Goal: Information Seeking & Learning: Learn about a topic

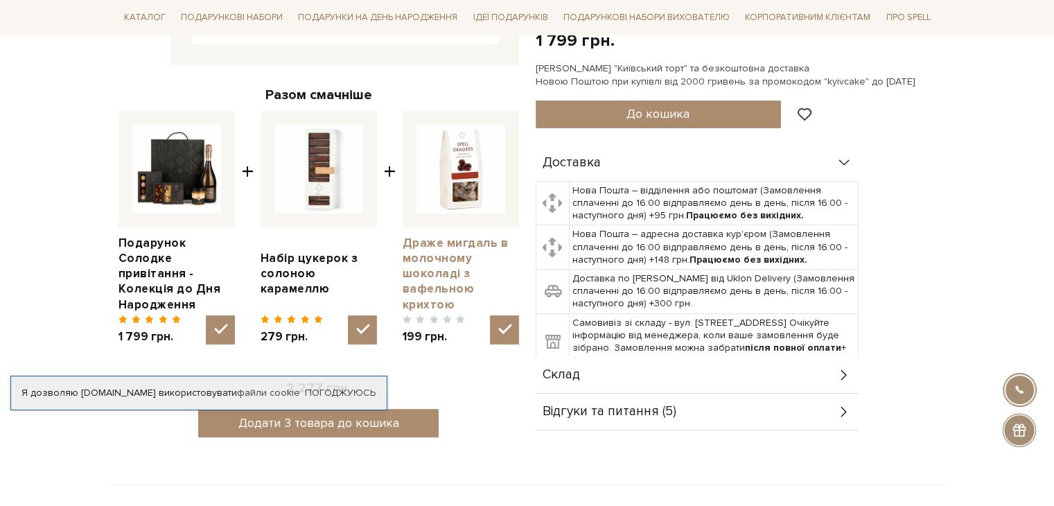
scroll to position [554, 0]
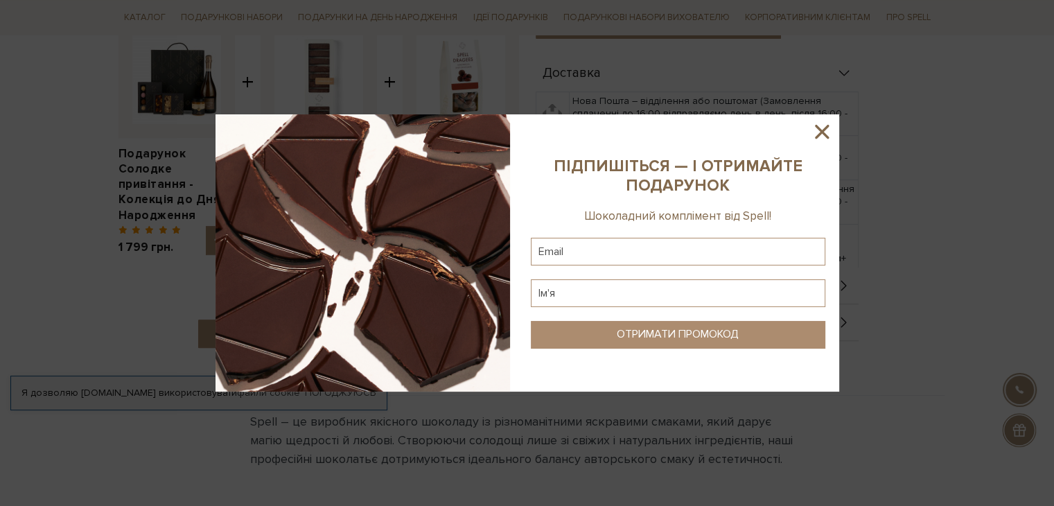
click at [813, 125] on icon at bounding box center [822, 132] width 24 height 24
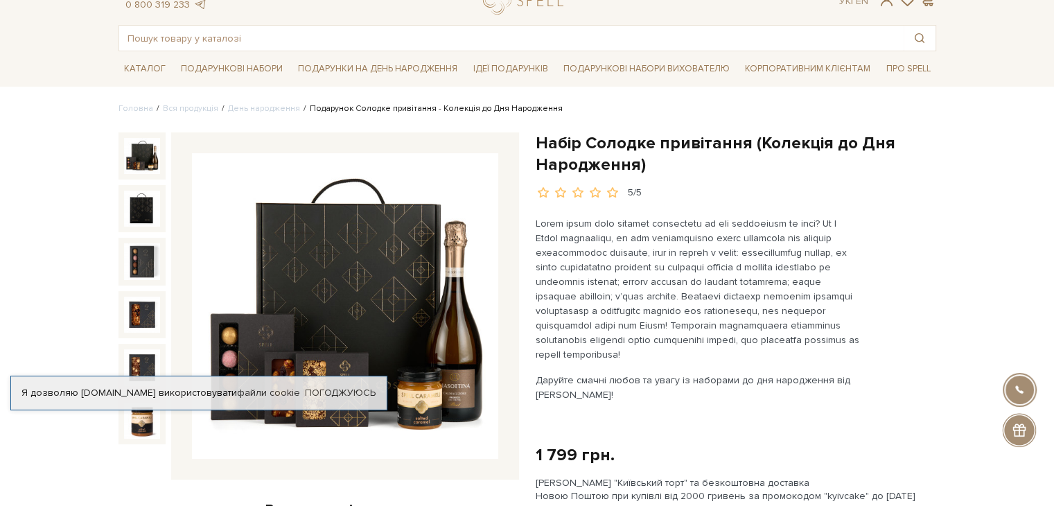
scroll to position [0, 0]
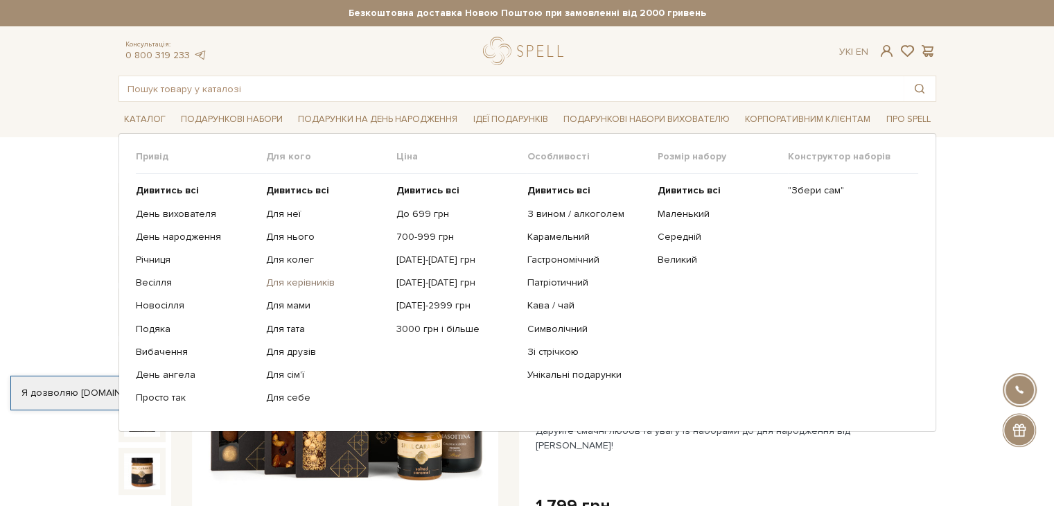
click at [290, 279] on link "Для керівників" at bounding box center [326, 282] width 120 height 12
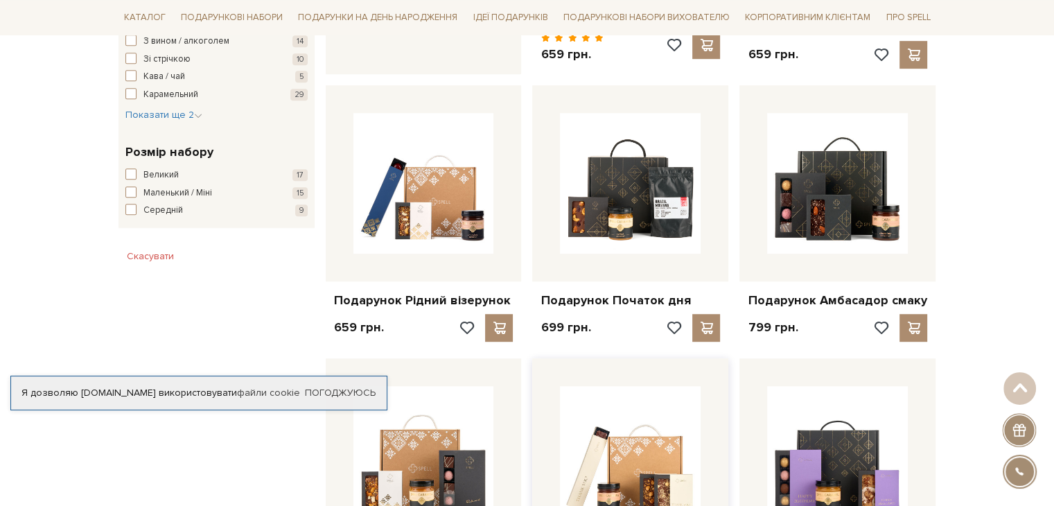
scroll to position [762, 0]
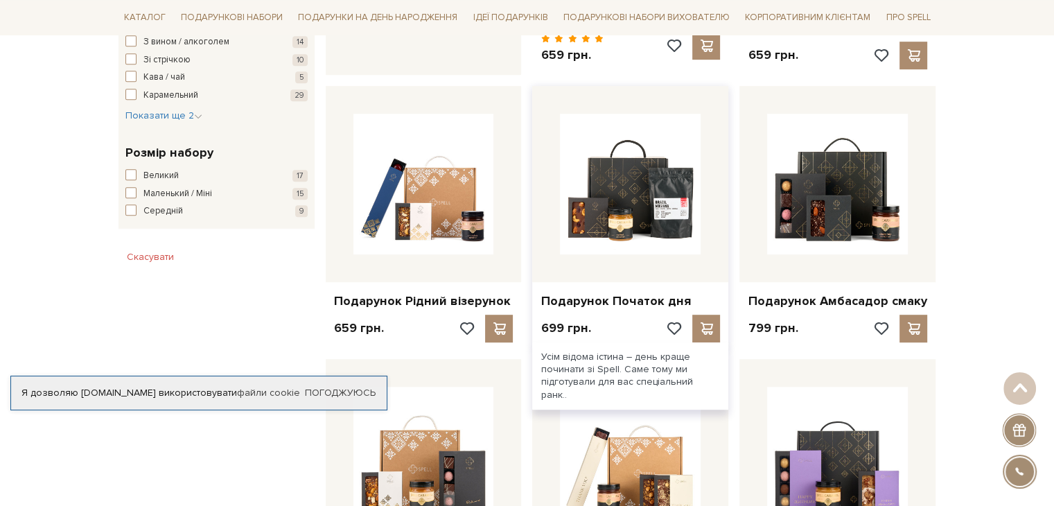
click at [596, 294] on div "Подарунок Початок дня" at bounding box center [630, 298] width 196 height 33
click at [601, 293] on link "Подарунок Початок дня" at bounding box center [629, 301] width 179 height 16
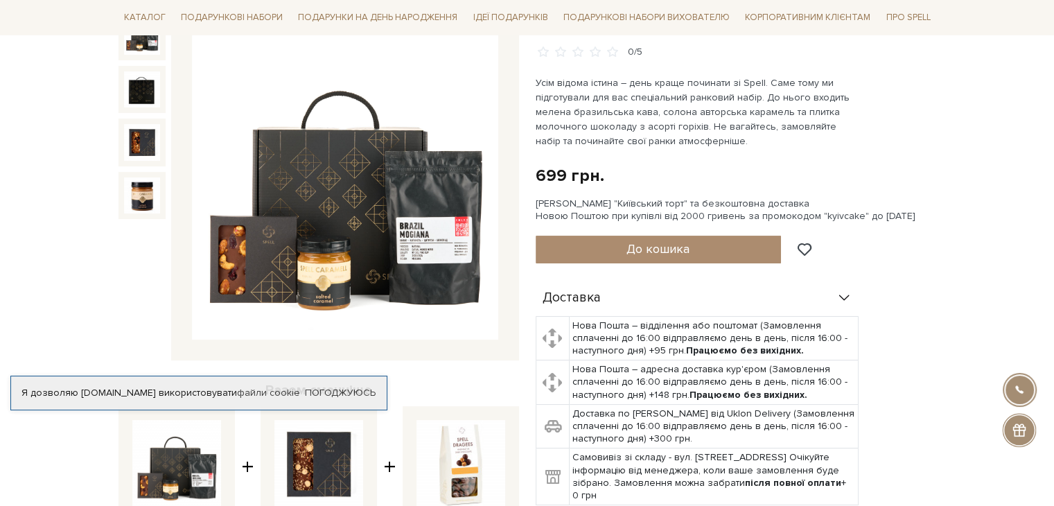
scroll to position [139, 0]
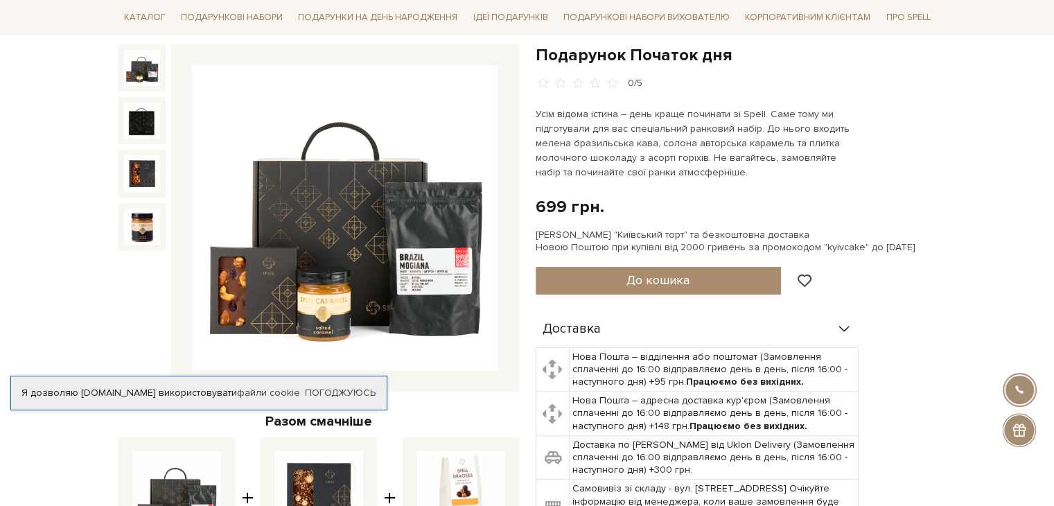
click at [294, 262] on img at bounding box center [345, 218] width 306 height 306
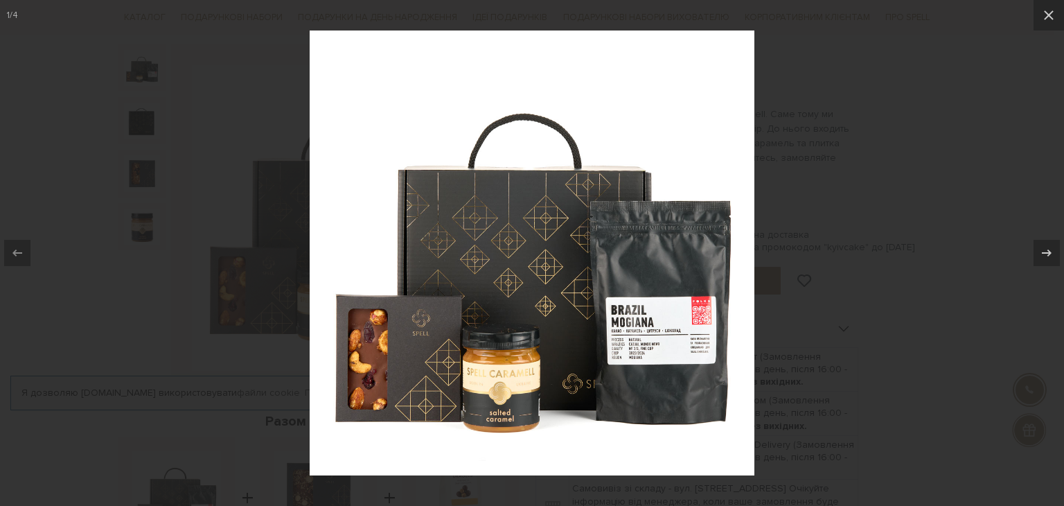
click at [673, 339] on img at bounding box center [532, 252] width 445 height 445
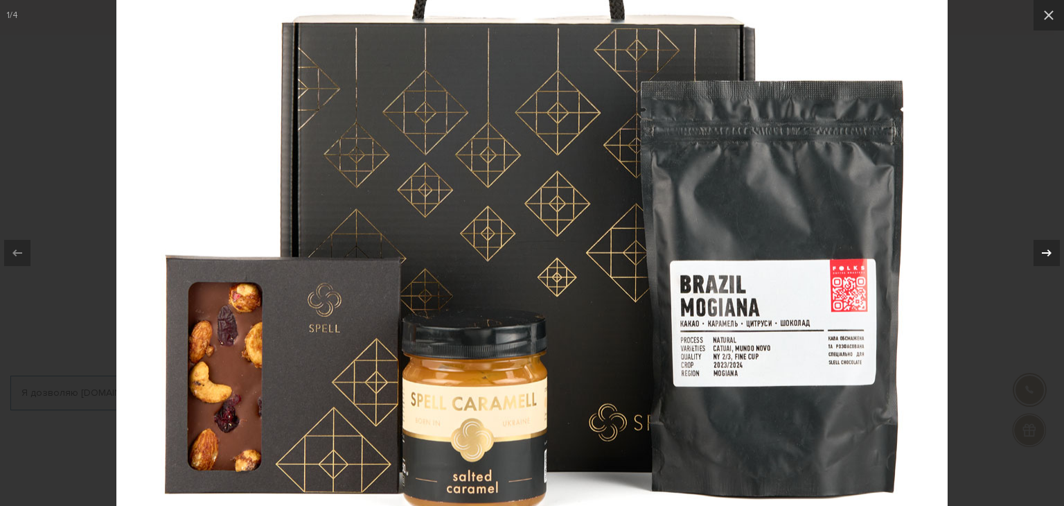
click at [1045, 247] on icon at bounding box center [1046, 253] width 17 height 17
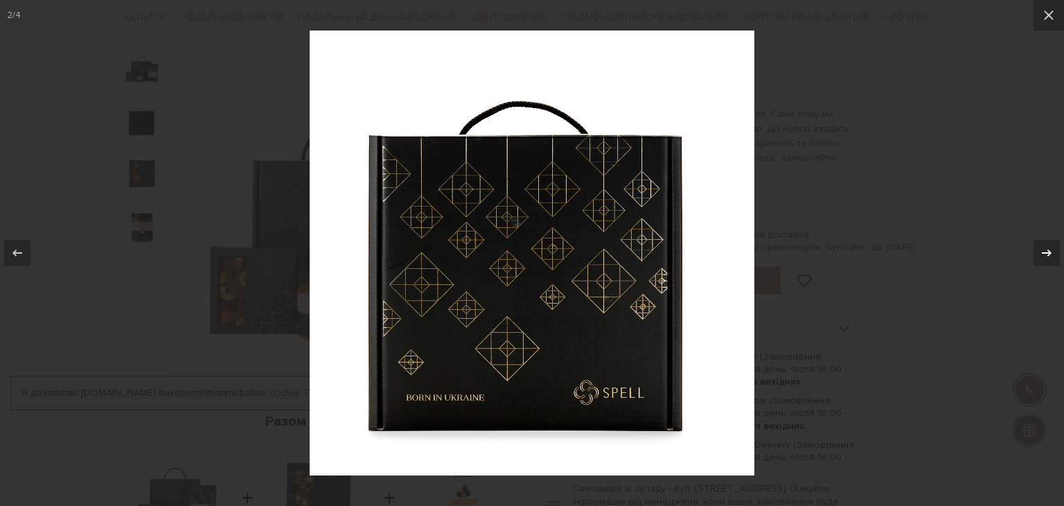
click at [1045, 247] on icon at bounding box center [1046, 253] width 17 height 17
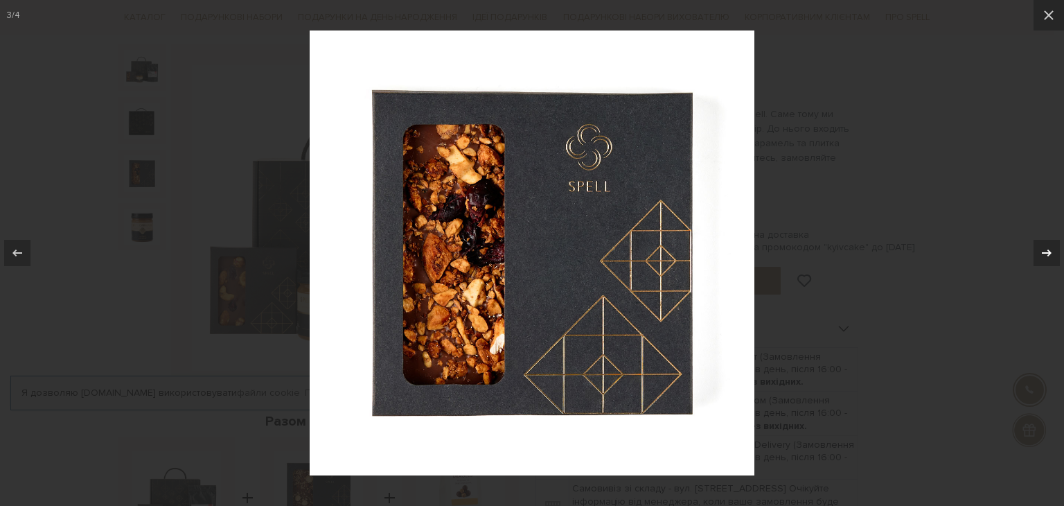
click at [1045, 247] on icon at bounding box center [1046, 253] width 17 height 17
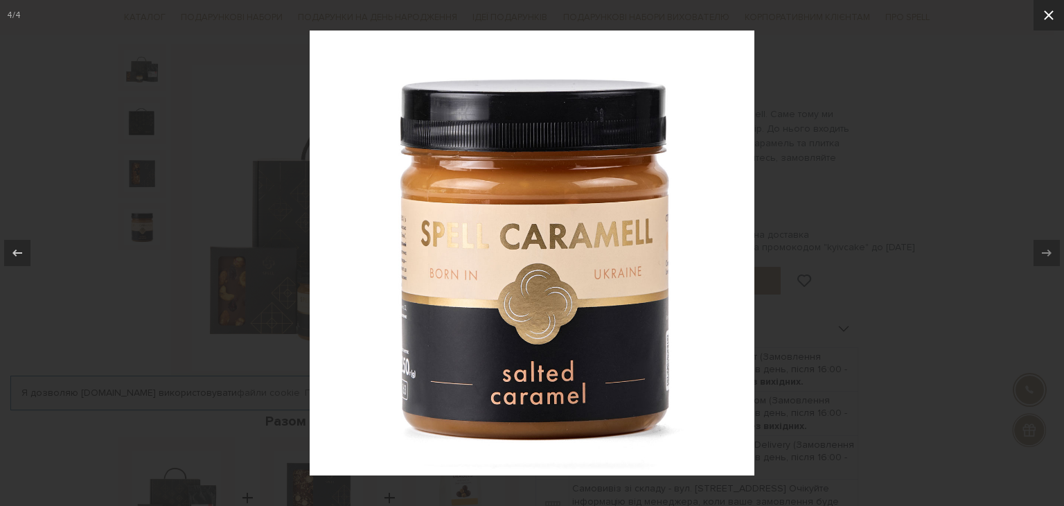
click at [1046, 13] on icon at bounding box center [1049, 15] width 10 height 10
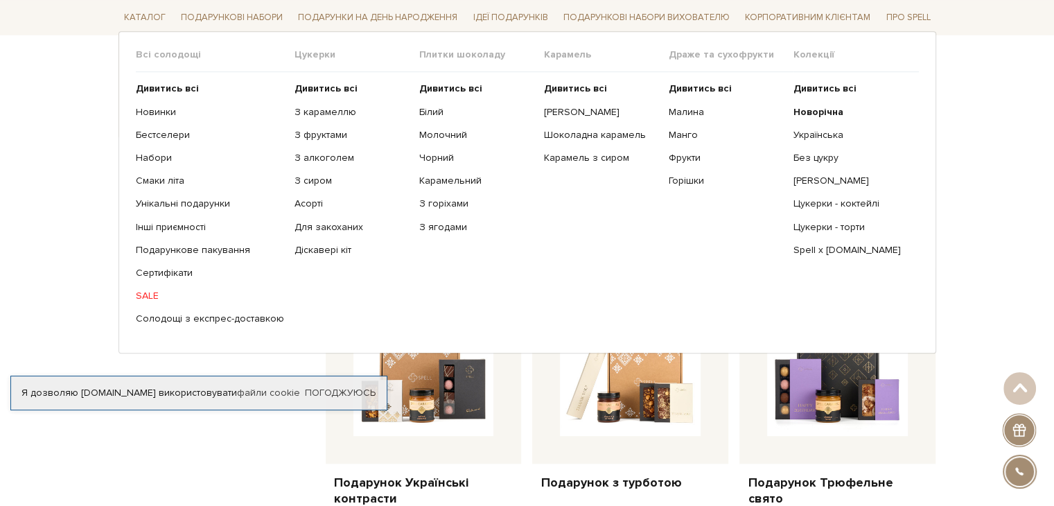
scroll to position [1038, 0]
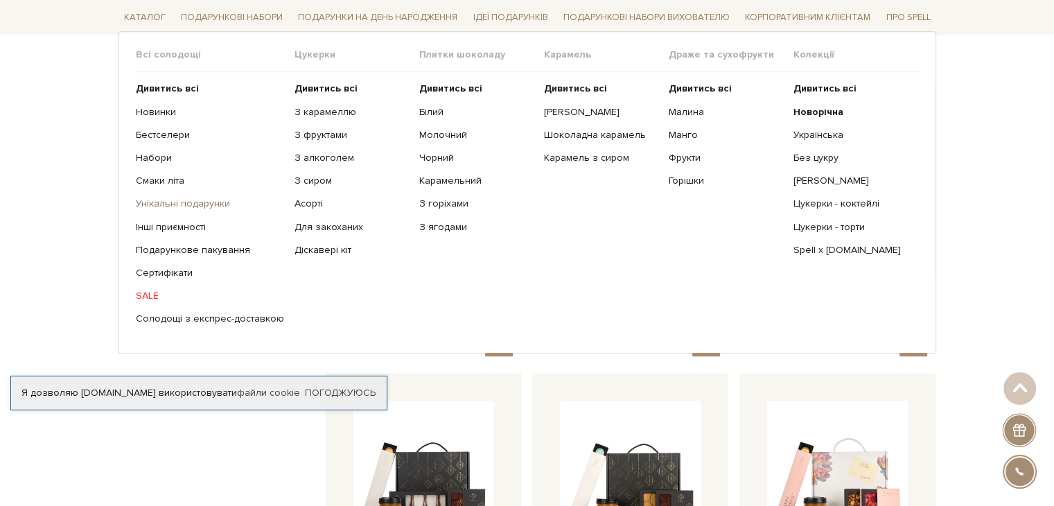
click at [168, 198] on link "Унікальні подарунки" at bounding box center [210, 203] width 148 height 12
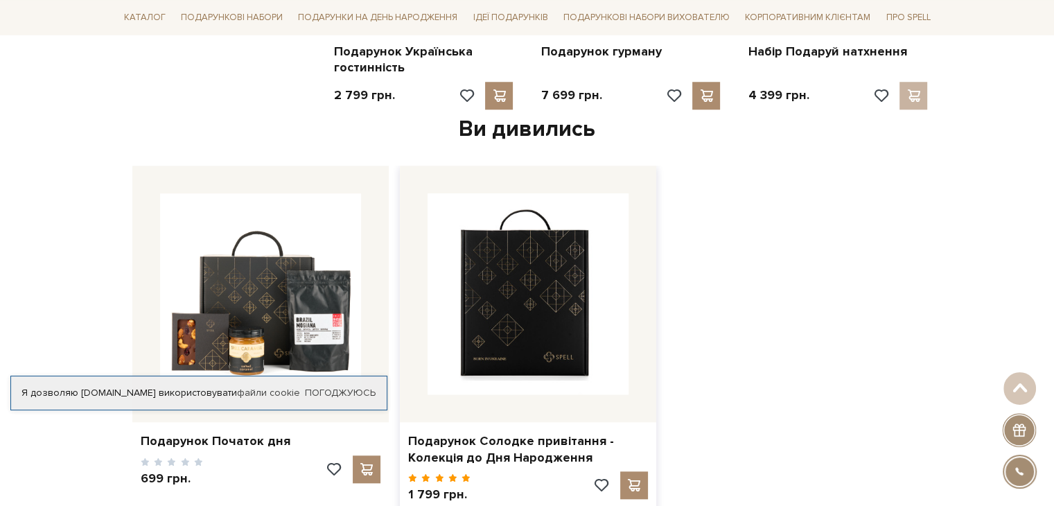
scroll to position [1316, 0]
